Goal: Find specific page/section: Find specific page/section

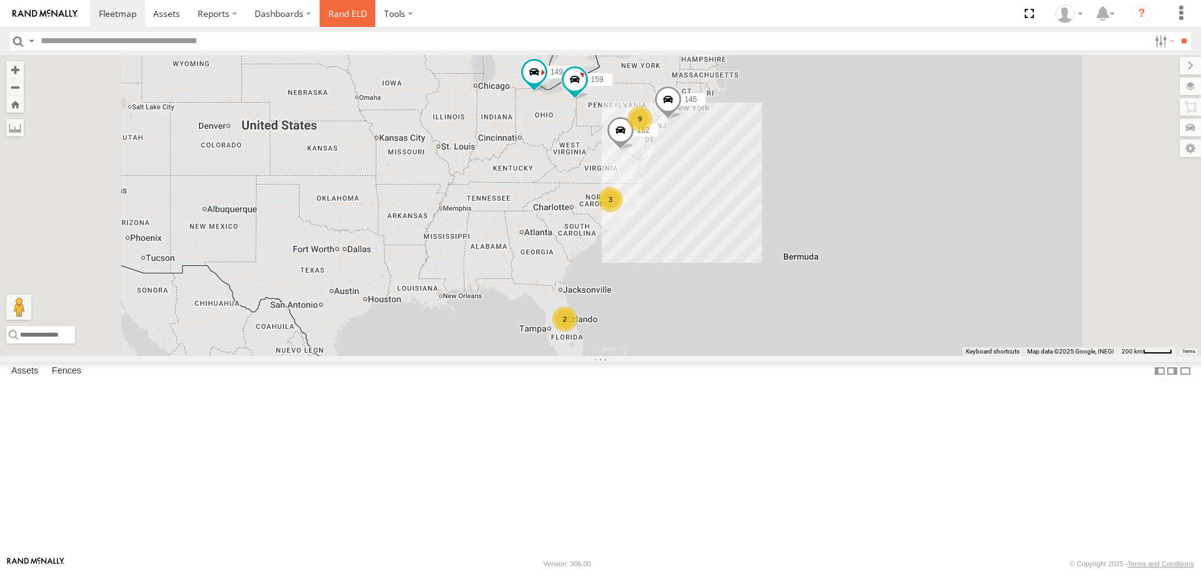
click at [338, 9] on link "Rand ELD" at bounding box center [348, 13] width 56 height 27
click at [0, 0] on span at bounding box center [0, 0] width 0 height 0
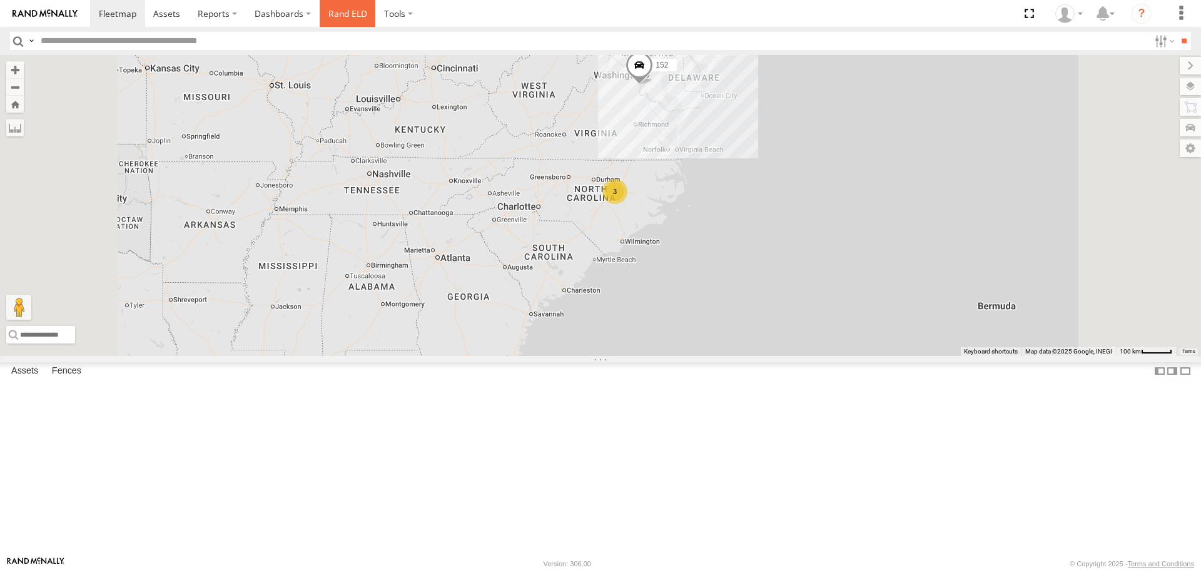
click at [328, 14] on link "Rand ELD" at bounding box center [348, 13] width 56 height 27
click at [0, 0] on span at bounding box center [0, 0] width 0 height 0
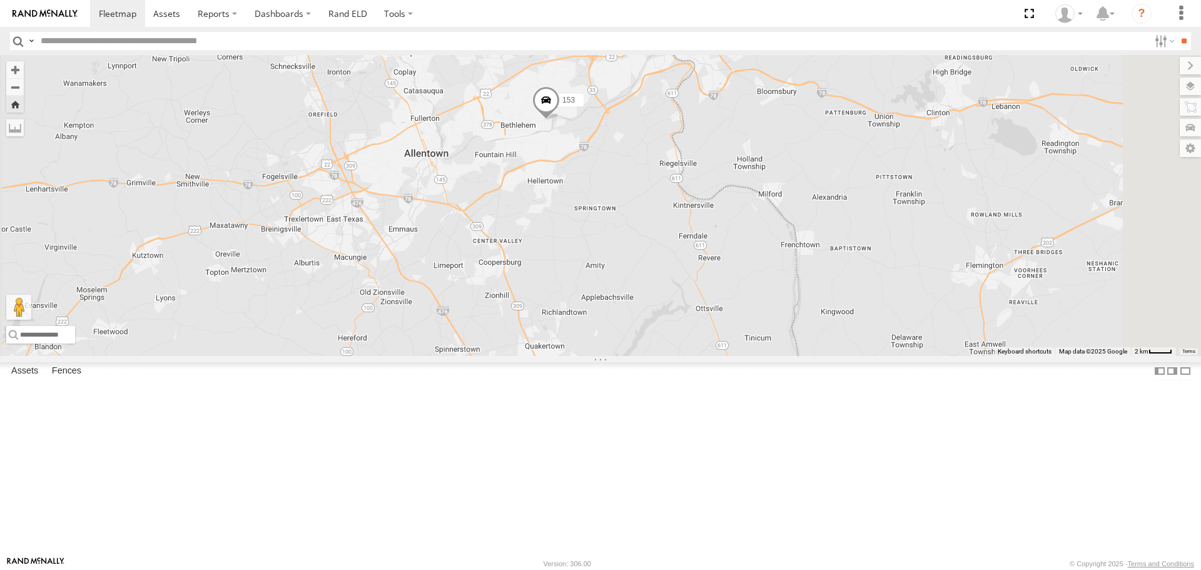
click at [0, 0] on span at bounding box center [0, 0] width 0 height 0
